Goal: Find specific page/section

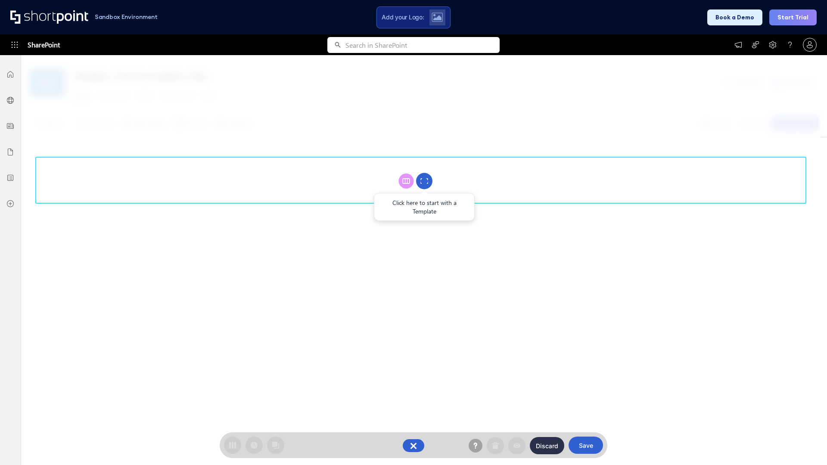
click at [425, 181] on circle at bounding box center [424, 181] width 16 height 16
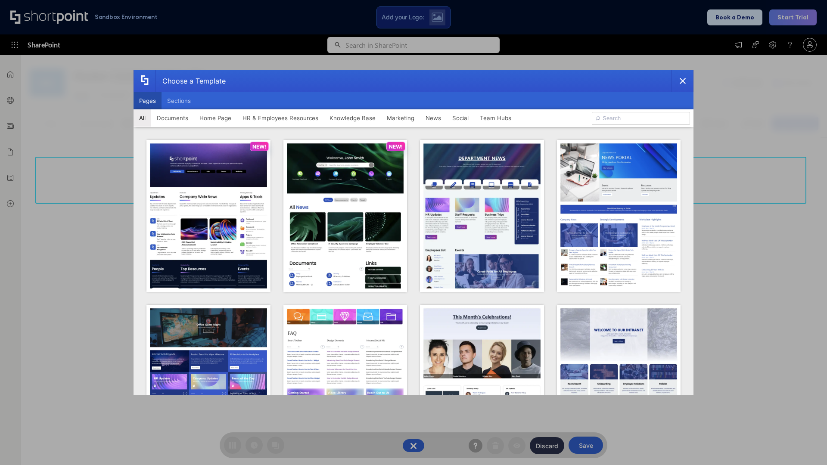
click at [147, 101] on button "Pages" at bounding box center [148, 100] width 28 height 17
type input "Intranet Layout 5"
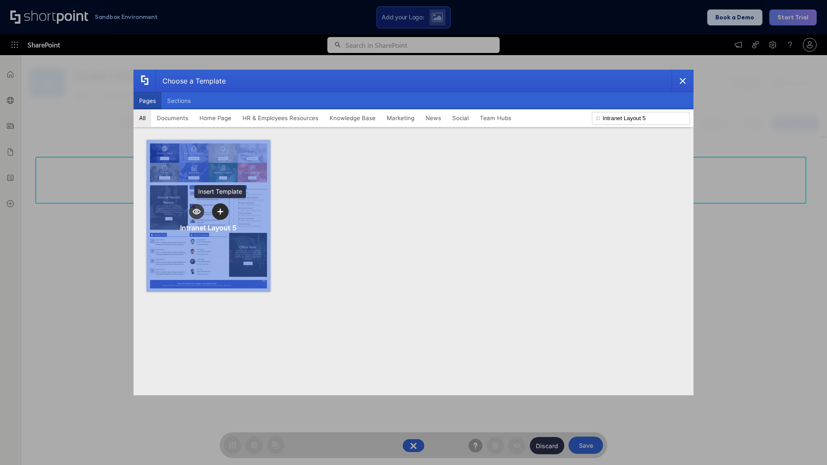
click at [220, 212] on icon "template selector" at bounding box center [220, 212] width 6 height 6
